Goal: Information Seeking & Learning: Learn about a topic

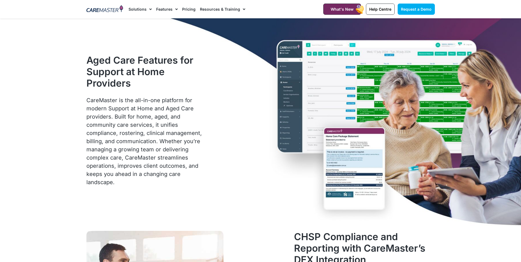
click at [187, 6] on link "Pricing" at bounding box center [188, 9] width 13 height 18
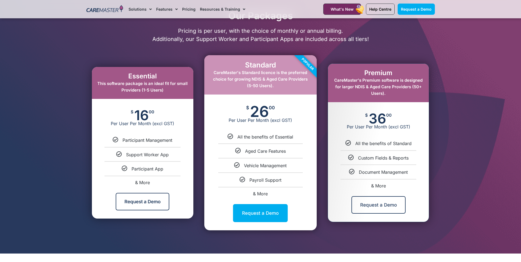
scroll to position [246, 0]
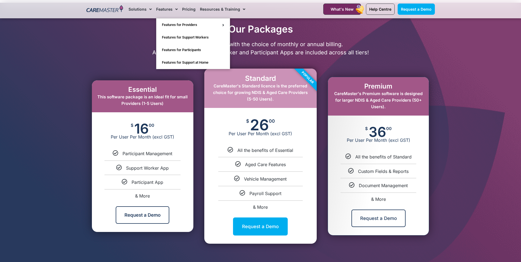
click at [165, 8] on link "Features" at bounding box center [167, 9] width 22 height 18
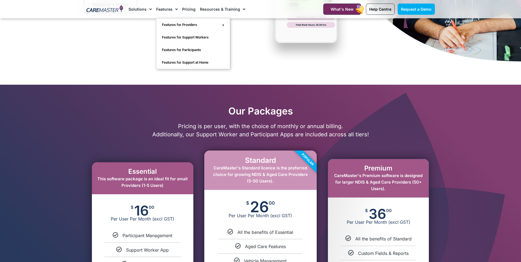
click at [165, 8] on link "Features" at bounding box center [167, 9] width 22 height 18
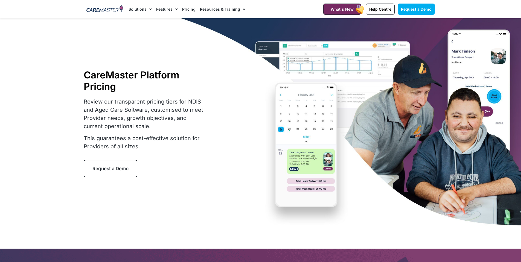
click at [165, 8] on link "Features" at bounding box center [167, 9] width 22 height 18
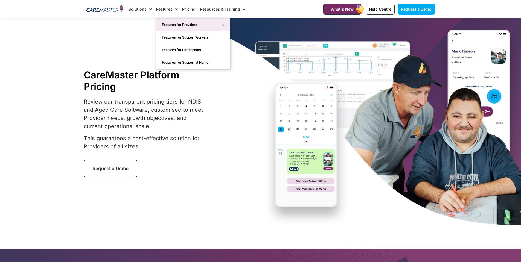
click at [166, 23] on link "Features for Providers" at bounding box center [193, 25] width 73 height 13
